Goal: Check status: Check status

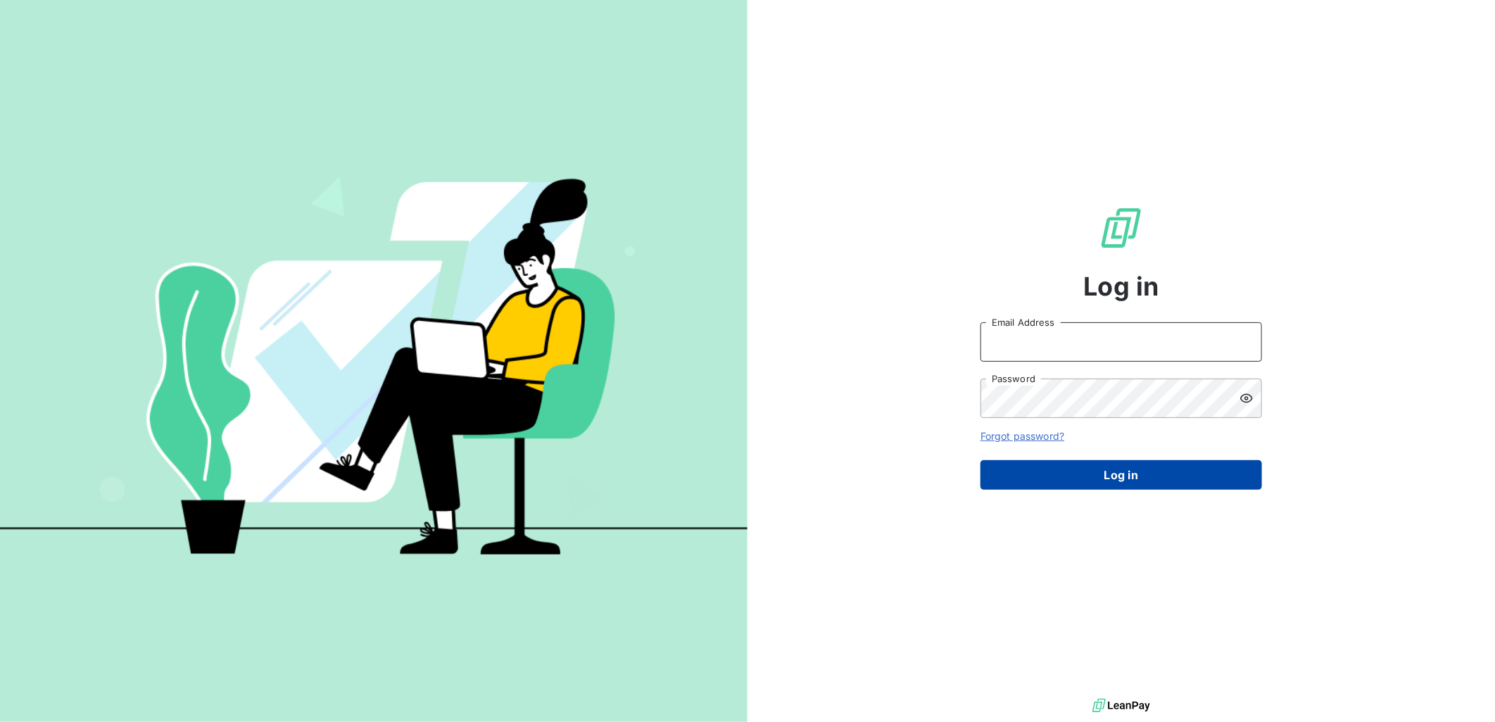
type input "d.gabric@girard-sudron.com"
click at [1156, 472] on button "Log in" at bounding box center [1121, 475] width 282 height 30
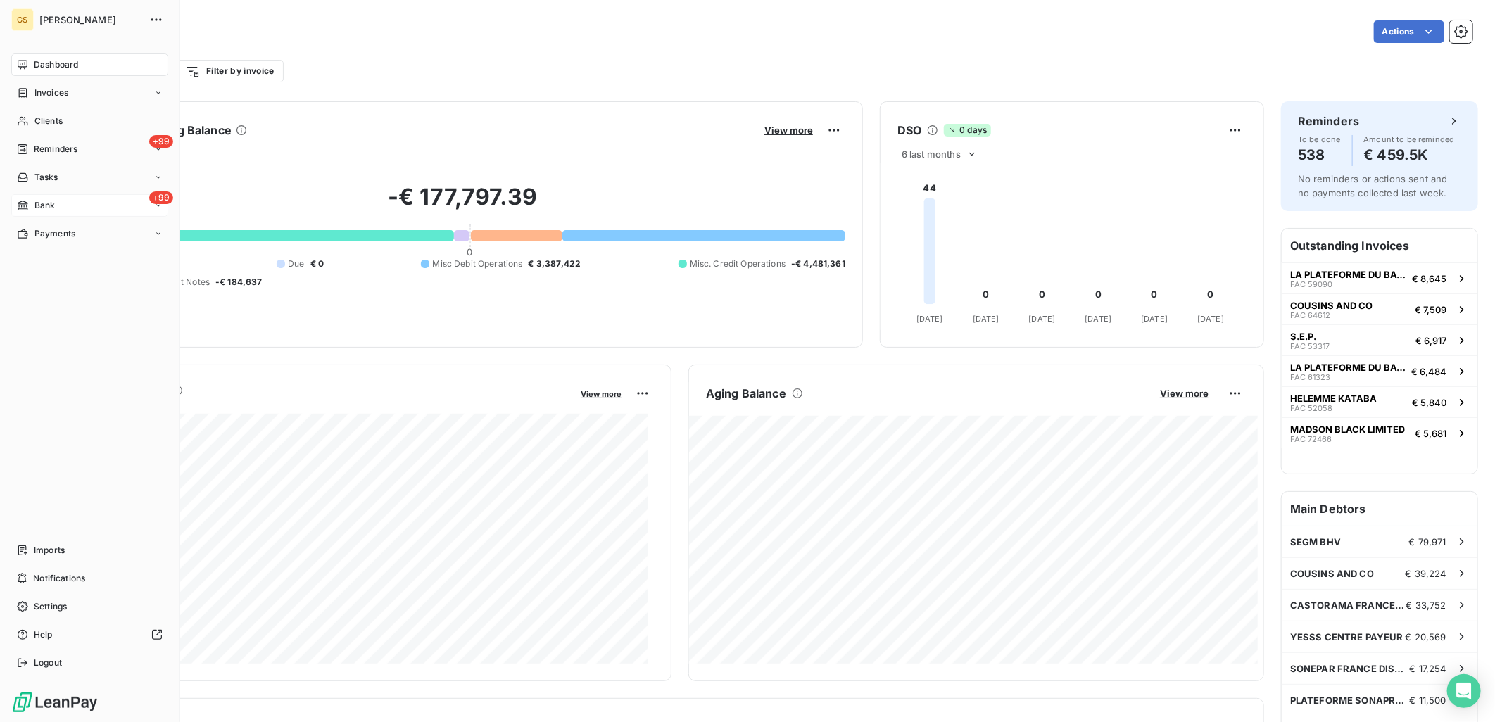
click at [47, 199] on span "Bank" at bounding box center [44, 205] width 21 height 13
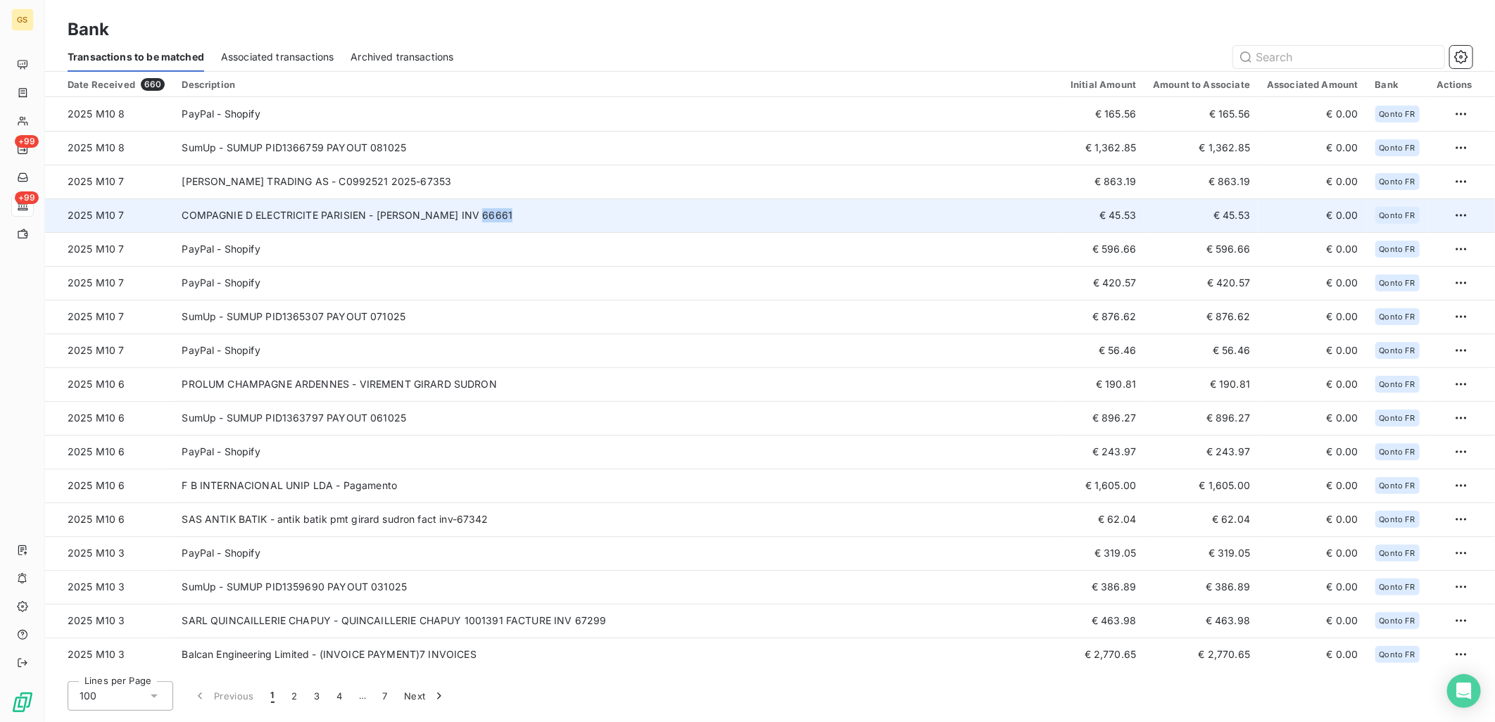
copy td "66661"
drag, startPoint x: 531, startPoint y: 211, endPoint x: 477, endPoint y: 220, distance: 54.3
click at [477, 220] on td "COMPAGNIE D ELECTRICITE PARISIEN - GIRARD SUDRON INV 66661" at bounding box center [617, 215] width 889 height 34
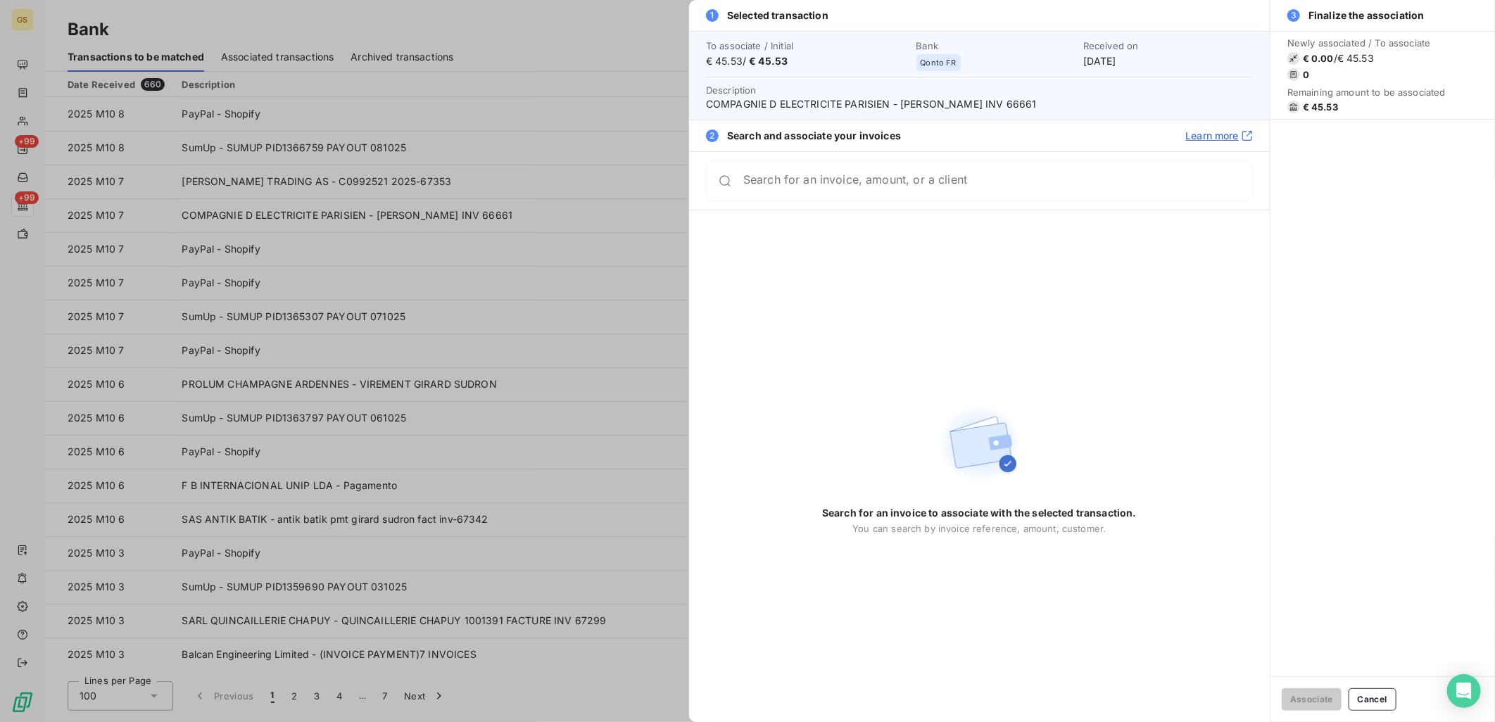
click at [465, 220] on div at bounding box center [747, 361] width 1495 height 722
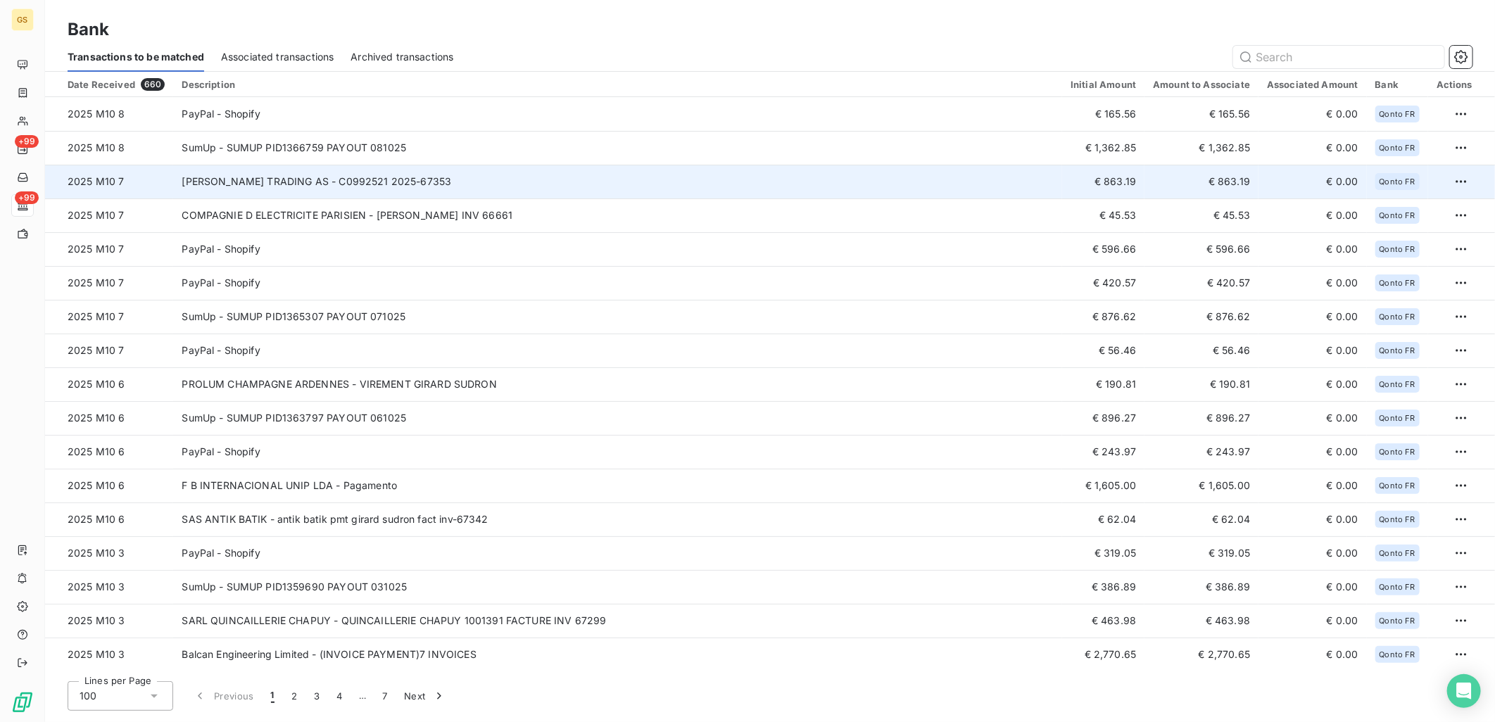
copy td "67353"
drag, startPoint x: 519, startPoint y: 189, endPoint x: 481, endPoint y: 189, distance: 38.0
click at [481, 189] on td "MR PETER ANDREW WILLETTS TRADING AS - C0992521 2025-67353" at bounding box center [617, 182] width 889 height 34
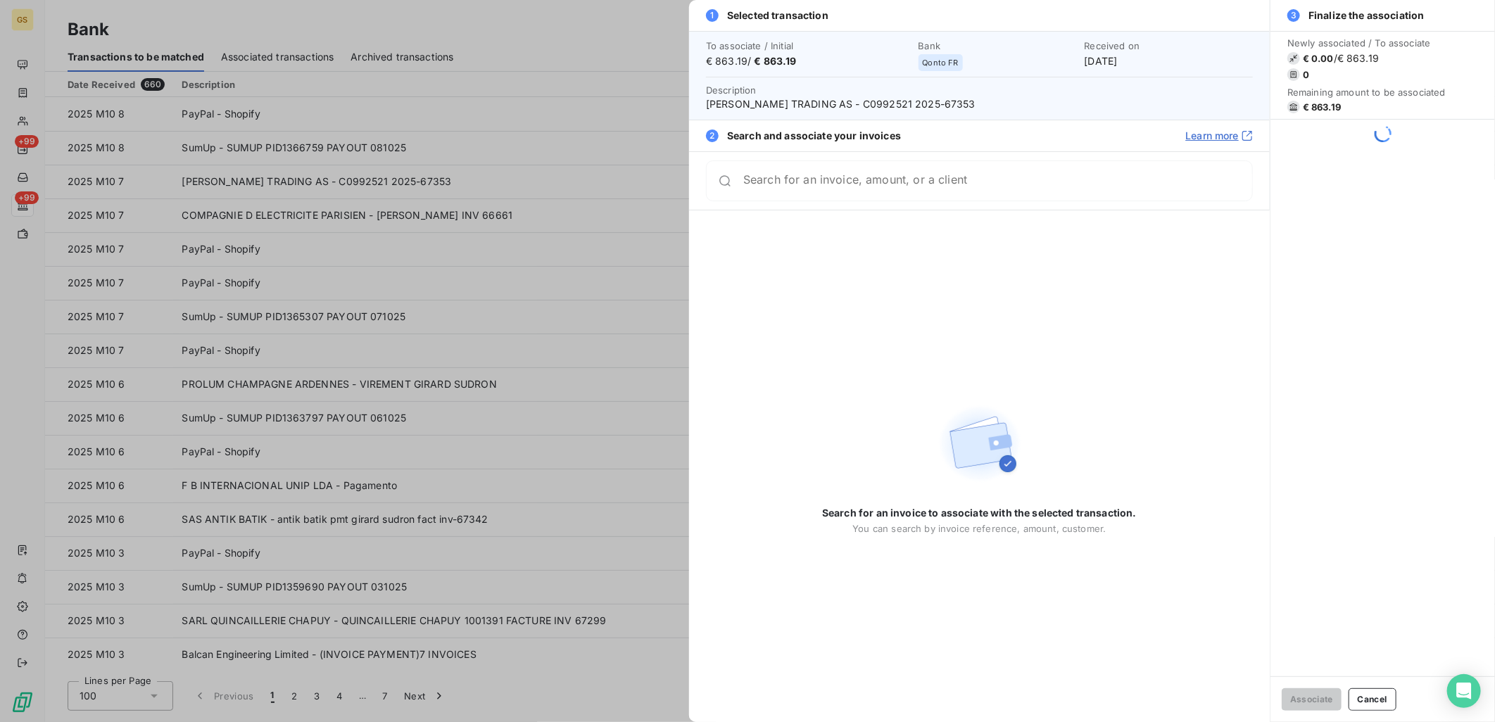
click at [475, 152] on div at bounding box center [747, 361] width 1495 height 722
